Goal: Task Accomplishment & Management: Use online tool/utility

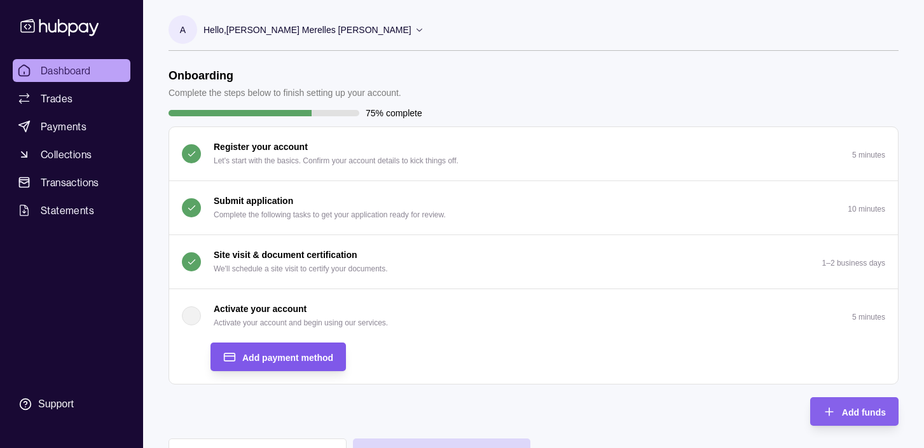
click at [294, 357] on span "Add payment method" at bounding box center [287, 358] width 91 height 10
click at [294, 350] on div "Add payment method" at bounding box center [287, 357] width 91 height 15
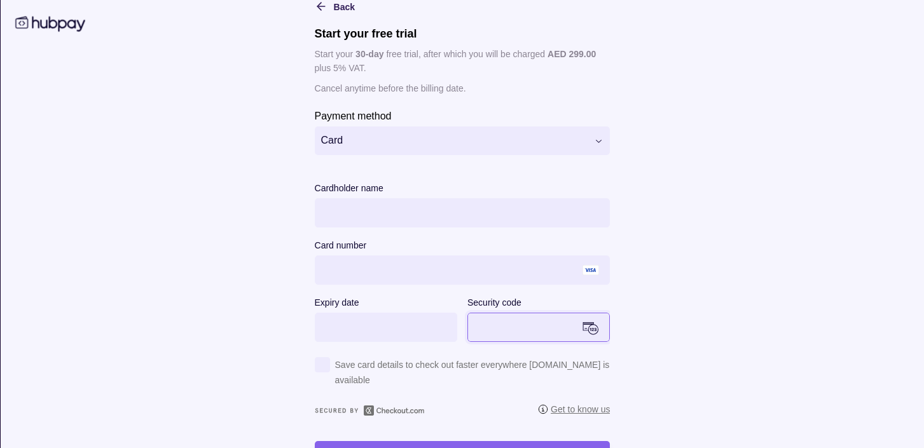
scroll to position [74, 0]
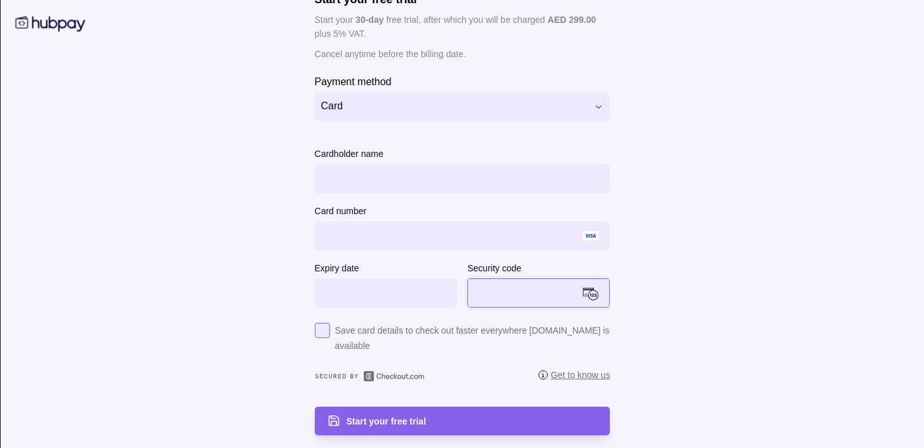
click at [315, 336] on div "button" at bounding box center [321, 330] width 15 height 15
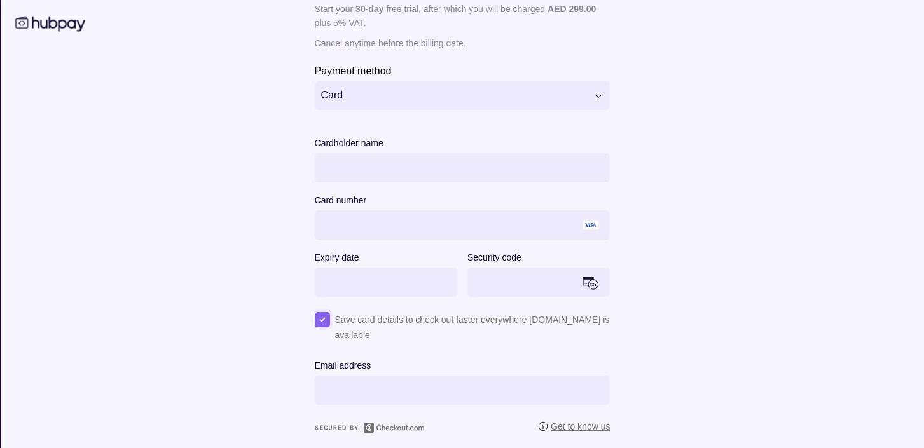
scroll to position [95, 0]
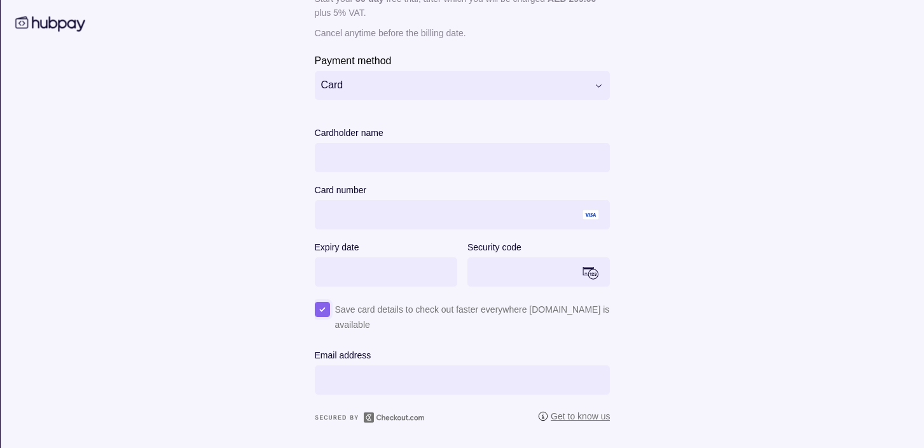
click at [324, 308] on div "Save card details to check out faster everywhere Checkout.com is available" at bounding box center [462, 317] width 296 height 31
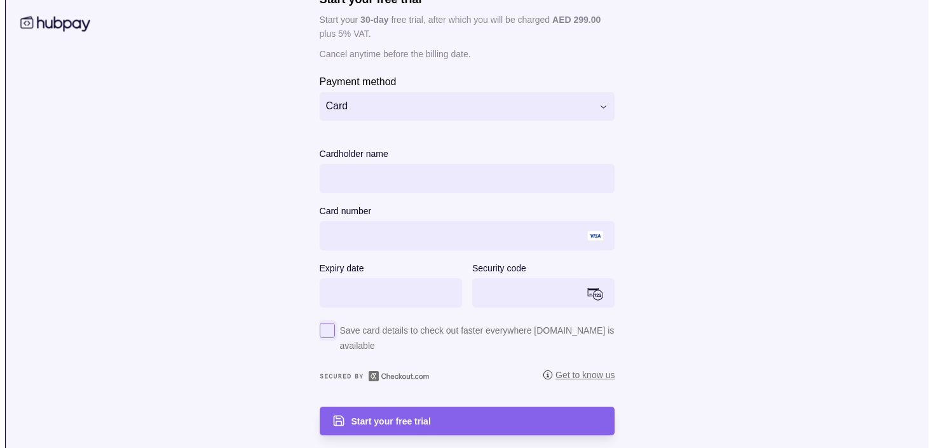
scroll to position [74, 0]
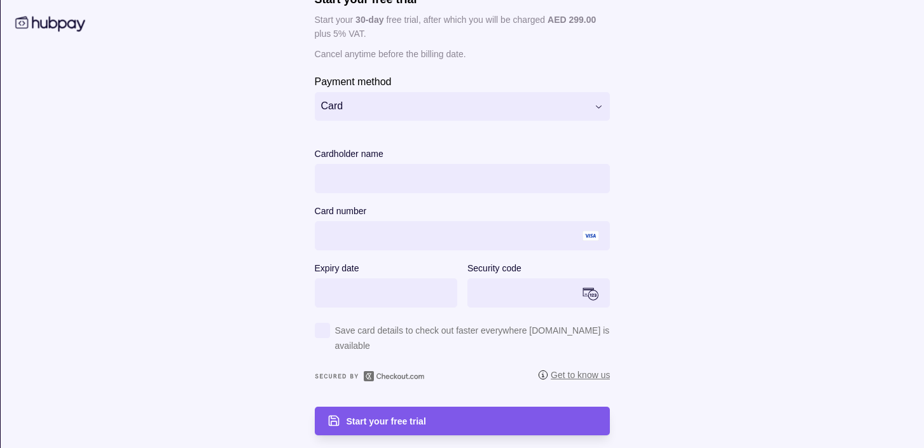
click at [407, 423] on span "Start your free trial" at bounding box center [385, 422] width 79 height 10
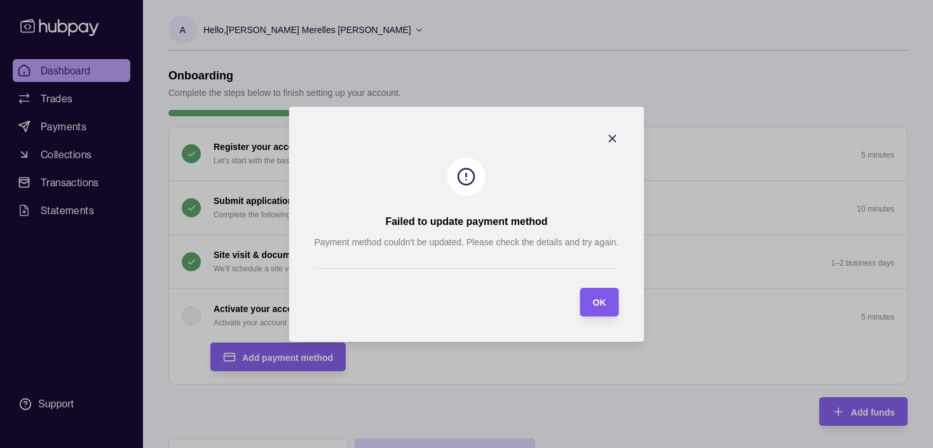
click at [596, 299] on span "OK" at bounding box center [598, 302] width 13 height 10
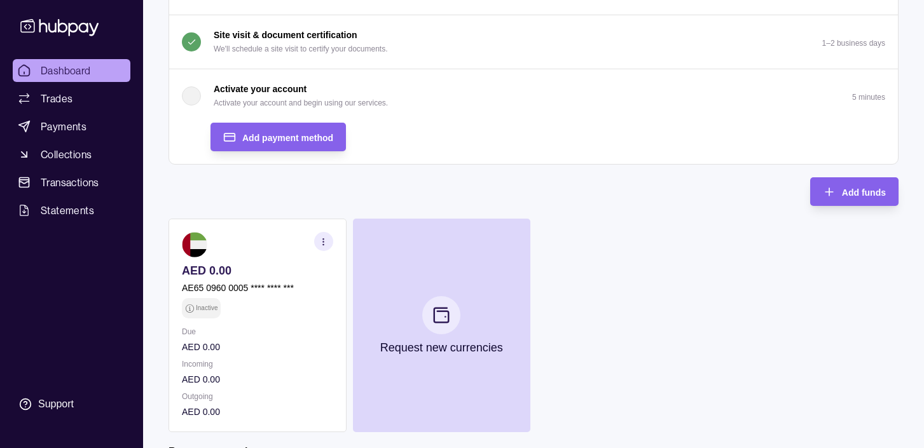
scroll to position [102, 0]
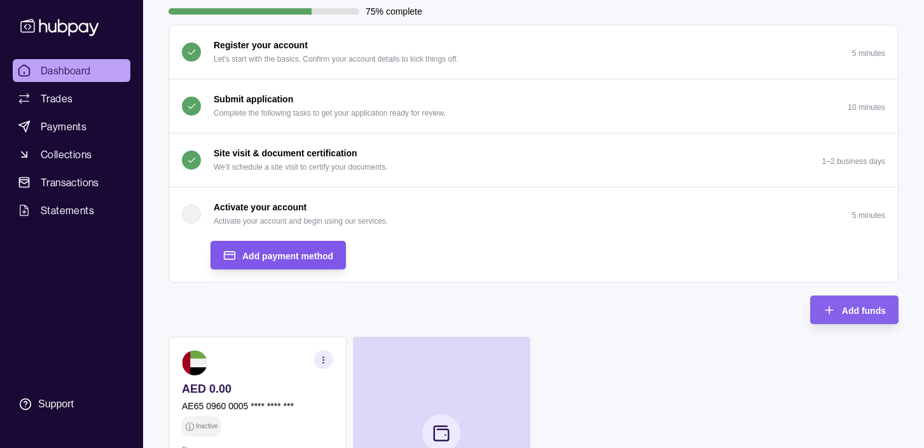
click at [300, 249] on div "Add payment method" at bounding box center [287, 255] width 91 height 15
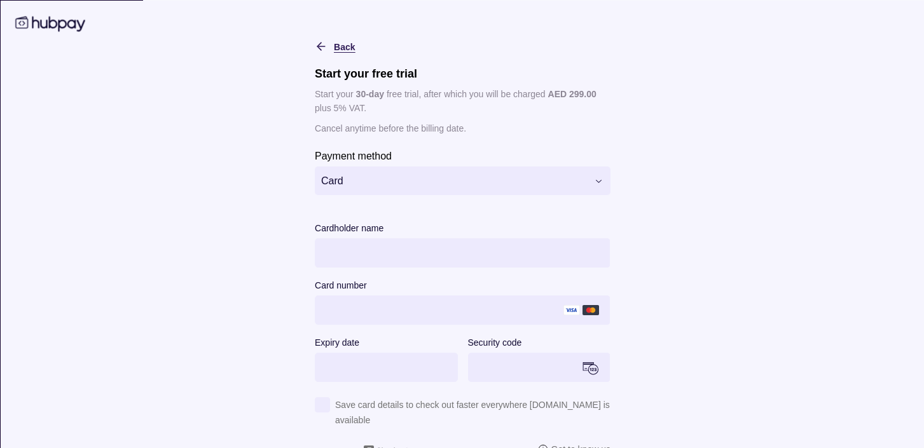
click at [316, 41] on icon "button" at bounding box center [320, 45] width 13 height 13
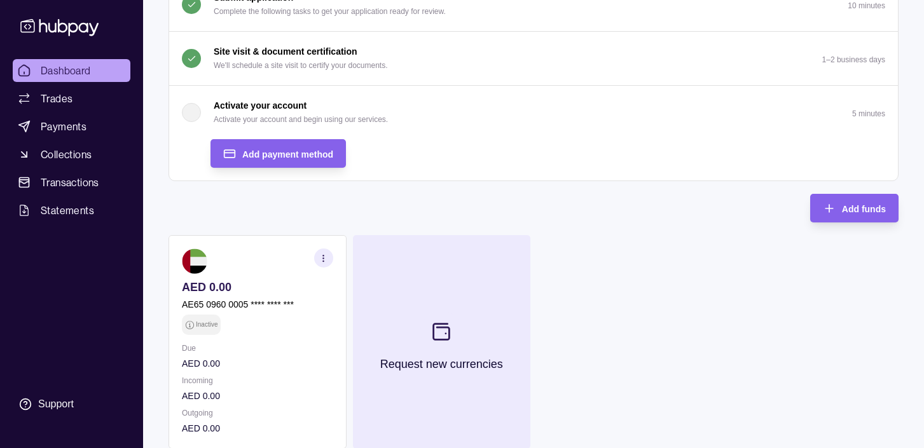
scroll to position [177, 0]
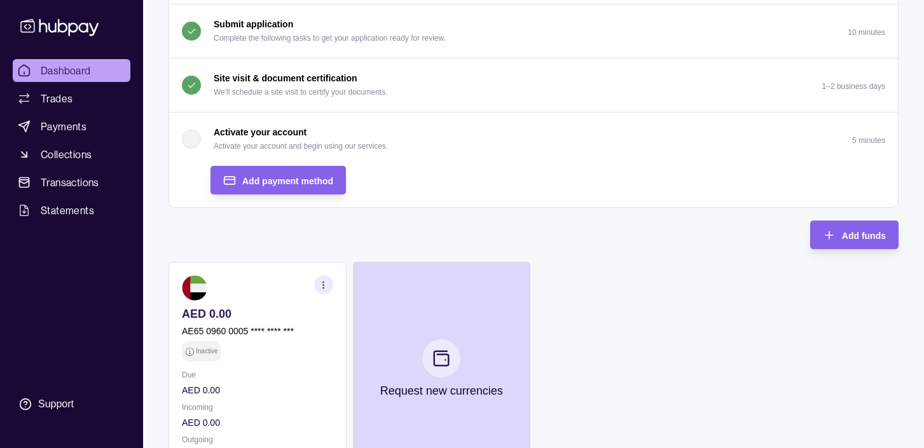
click at [88, 67] on span "Dashboard" at bounding box center [66, 70] width 50 height 15
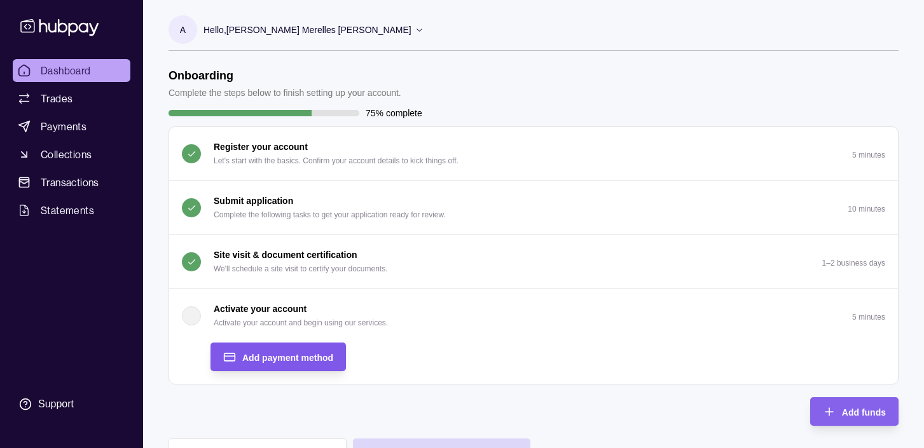
click at [301, 350] on div "Add payment method" at bounding box center [287, 357] width 91 height 15
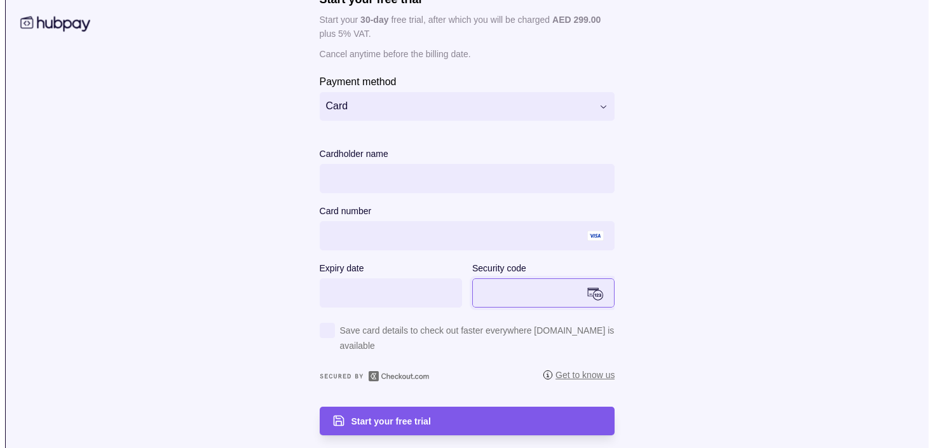
scroll to position [255, 0]
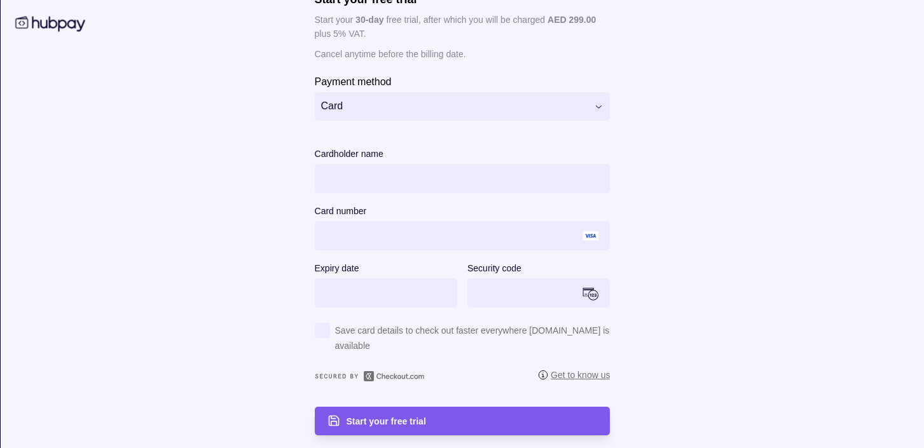
click at [433, 418] on div "Start your free trial" at bounding box center [471, 421] width 251 height 15
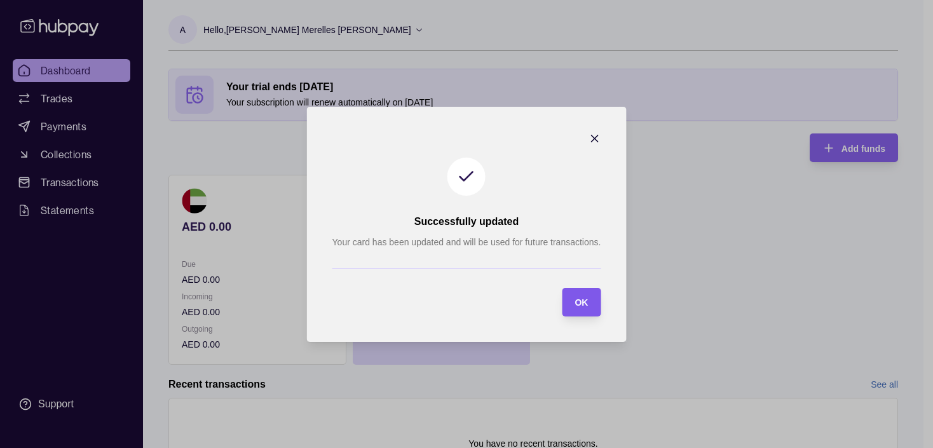
click at [578, 298] on span "OK" at bounding box center [581, 302] width 13 height 10
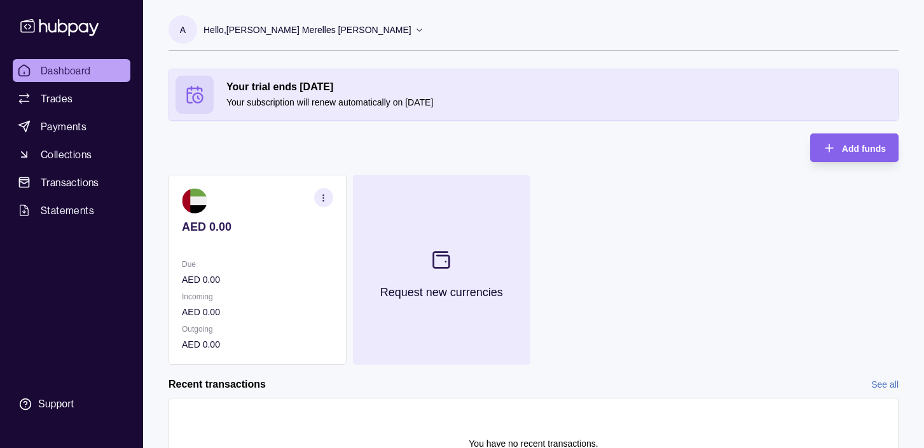
click at [456, 268] on section at bounding box center [441, 260] width 42 height 42
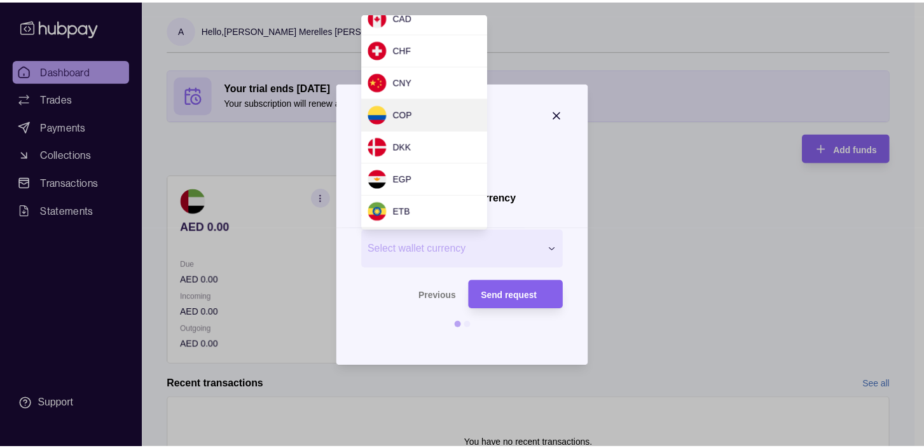
scroll to position [107, 0]
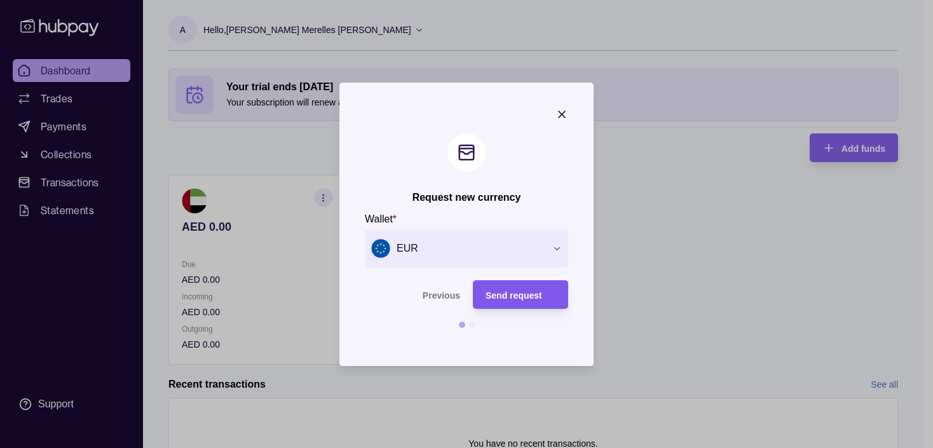
click at [517, 296] on span "Send request" at bounding box center [514, 295] width 57 height 10
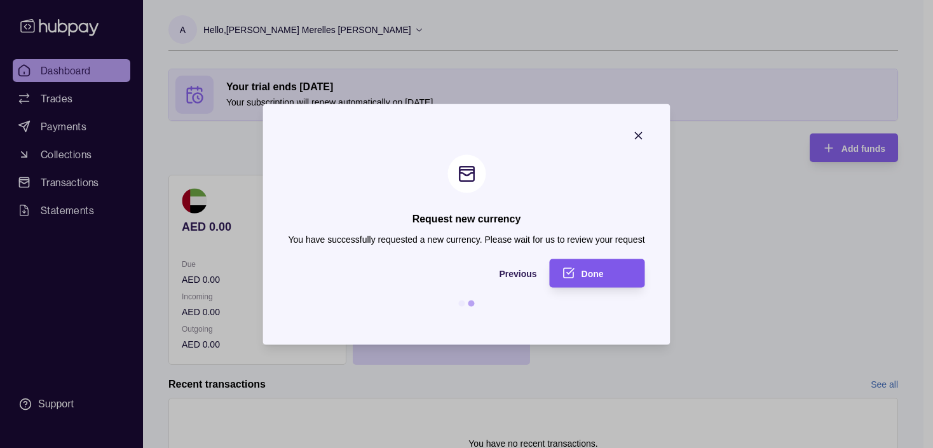
click at [605, 273] on div "Done" at bounding box center [607, 273] width 51 height 15
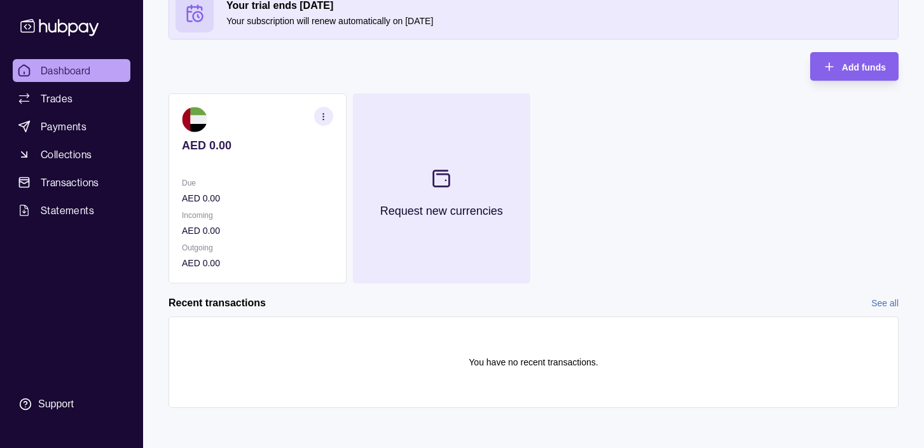
scroll to position [82, 0]
